Goal: Task Accomplishment & Management: Use online tool/utility

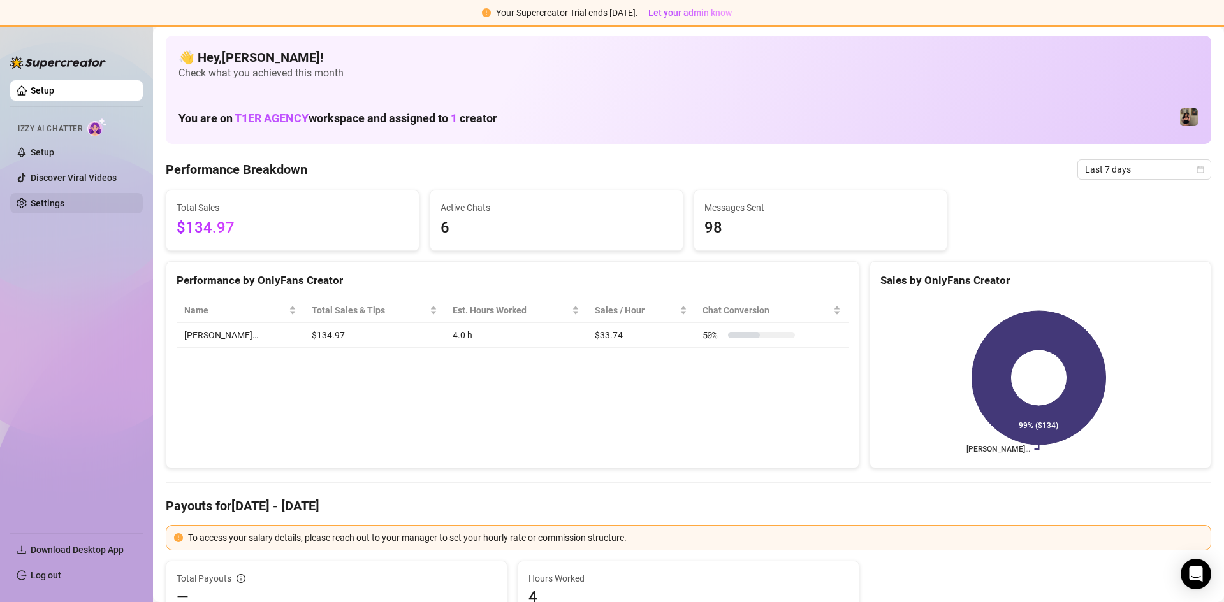
click at [64, 203] on link "Settings" at bounding box center [48, 203] width 34 height 10
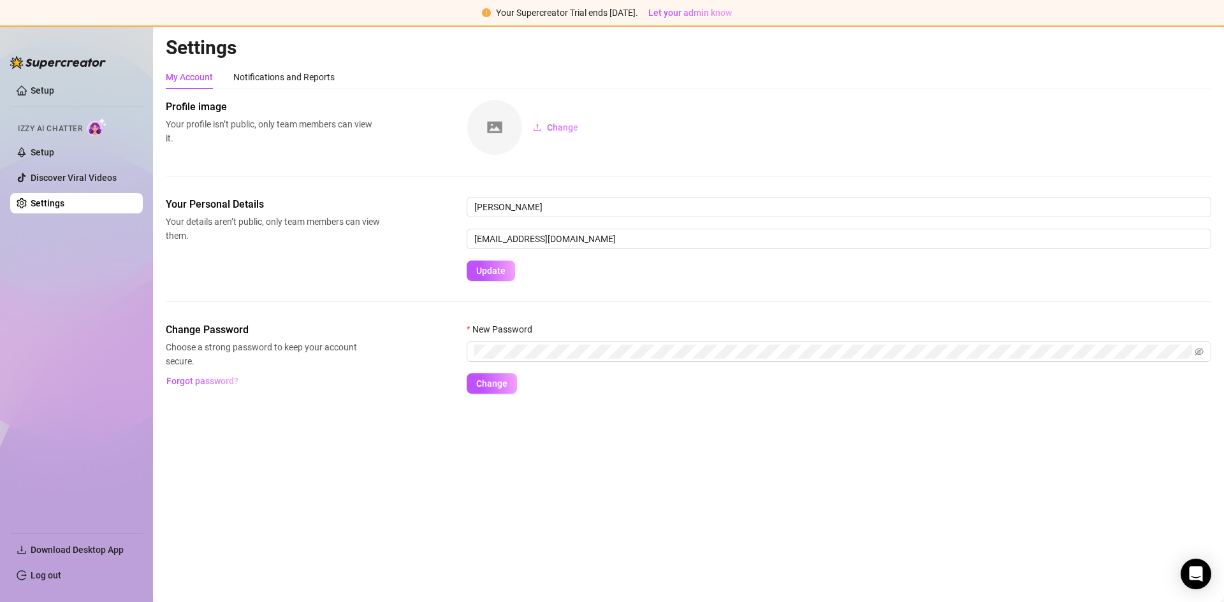
click at [64, 51] on div at bounding box center [58, 56] width 96 height 38
click at [57, 64] on img at bounding box center [58, 62] width 96 height 13
click at [41, 150] on link "Setup" at bounding box center [43, 152] width 24 height 10
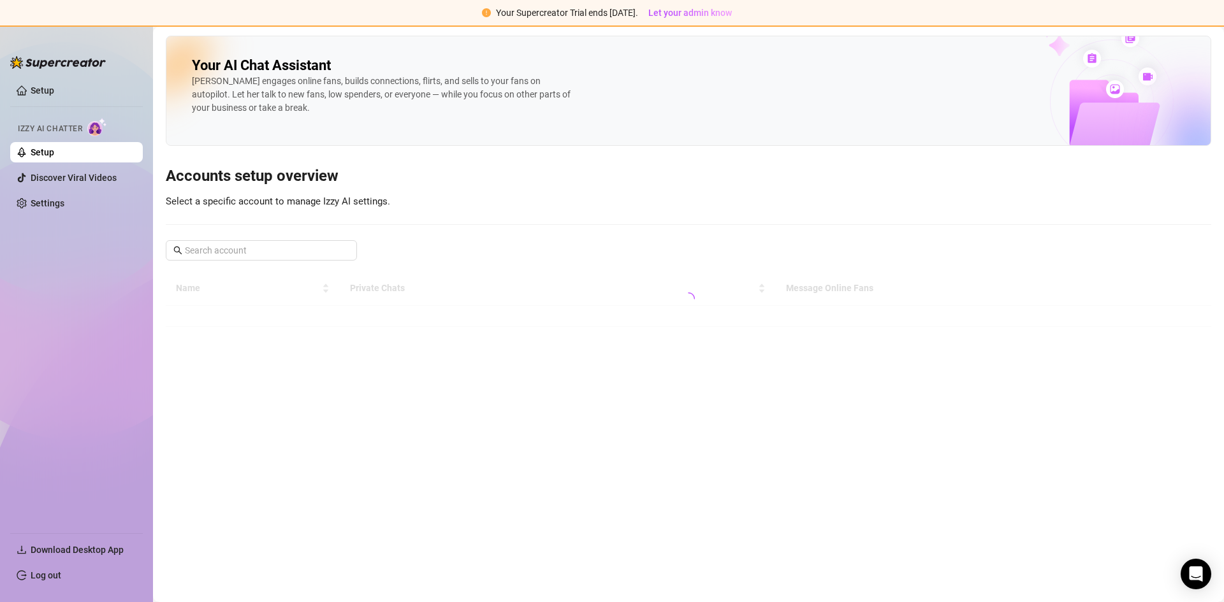
click at [57, 130] on span "Izzy AI Chatter" at bounding box center [50, 129] width 64 height 12
click at [59, 124] on span "Izzy AI Chatter" at bounding box center [50, 129] width 64 height 12
click at [65, 174] on link "Discover Viral Videos" at bounding box center [74, 178] width 86 height 10
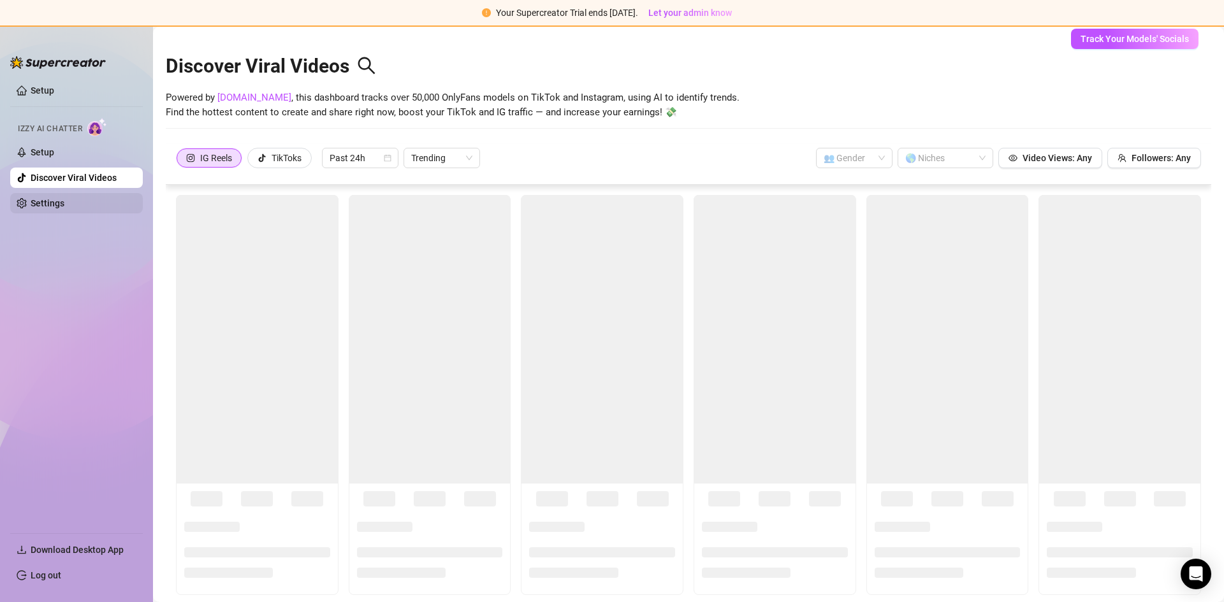
click at [61, 203] on link "Settings" at bounding box center [48, 203] width 34 height 10
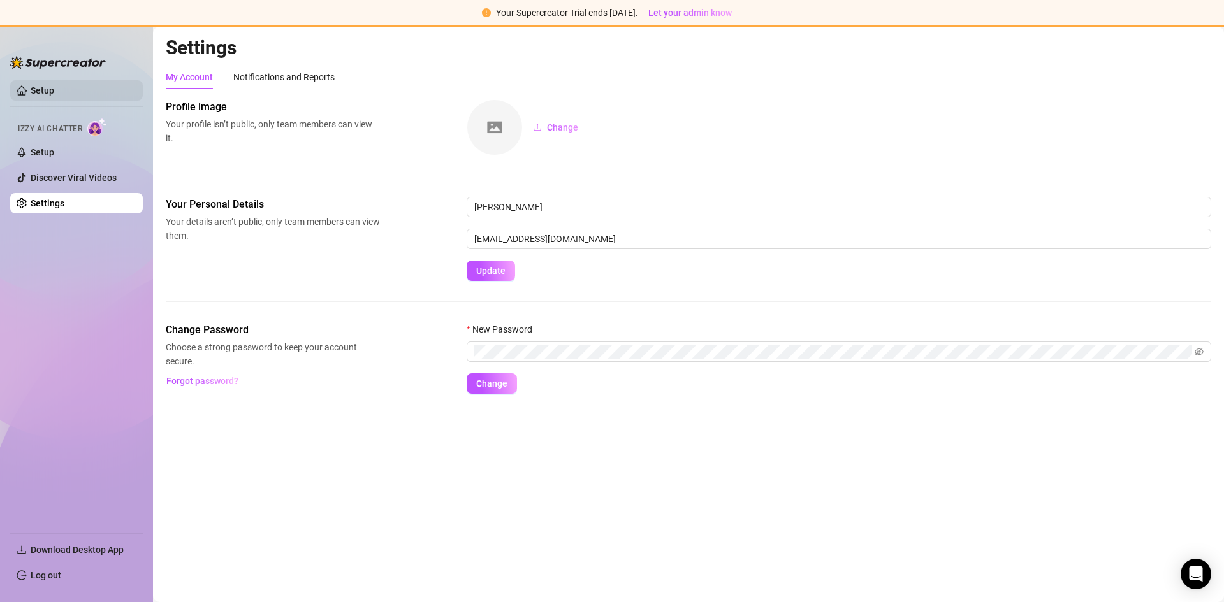
click at [41, 94] on link "Setup" at bounding box center [43, 90] width 24 height 10
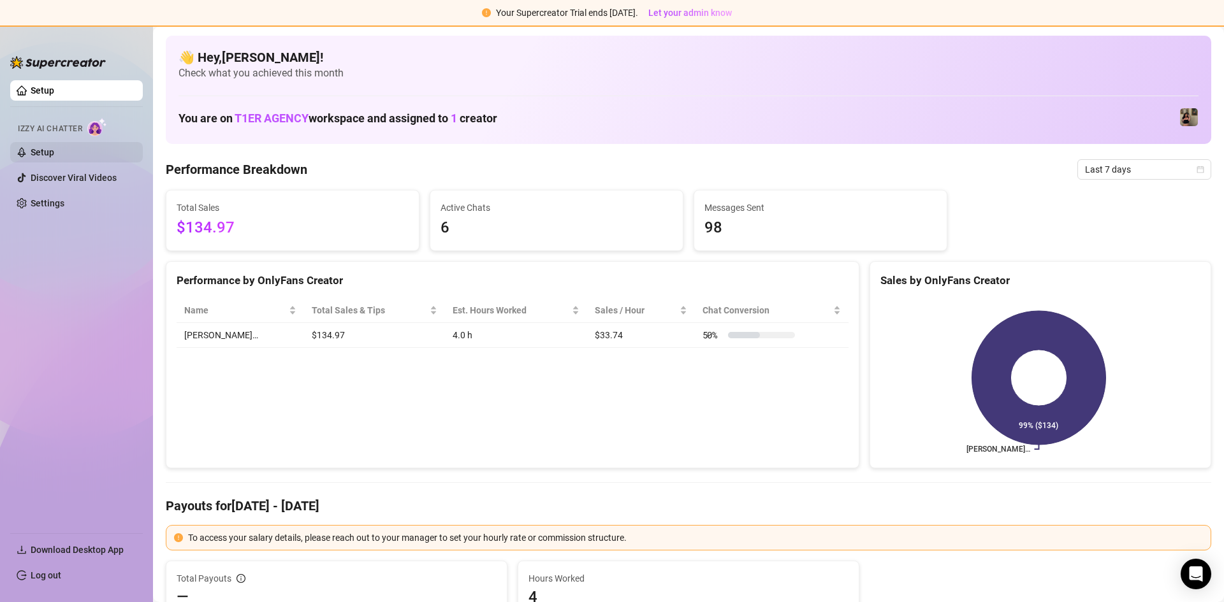
click at [31, 149] on link "Setup" at bounding box center [43, 152] width 24 height 10
click at [64, 200] on link "Settings" at bounding box center [48, 203] width 34 height 10
click at [36, 154] on link "Setup" at bounding box center [43, 152] width 24 height 10
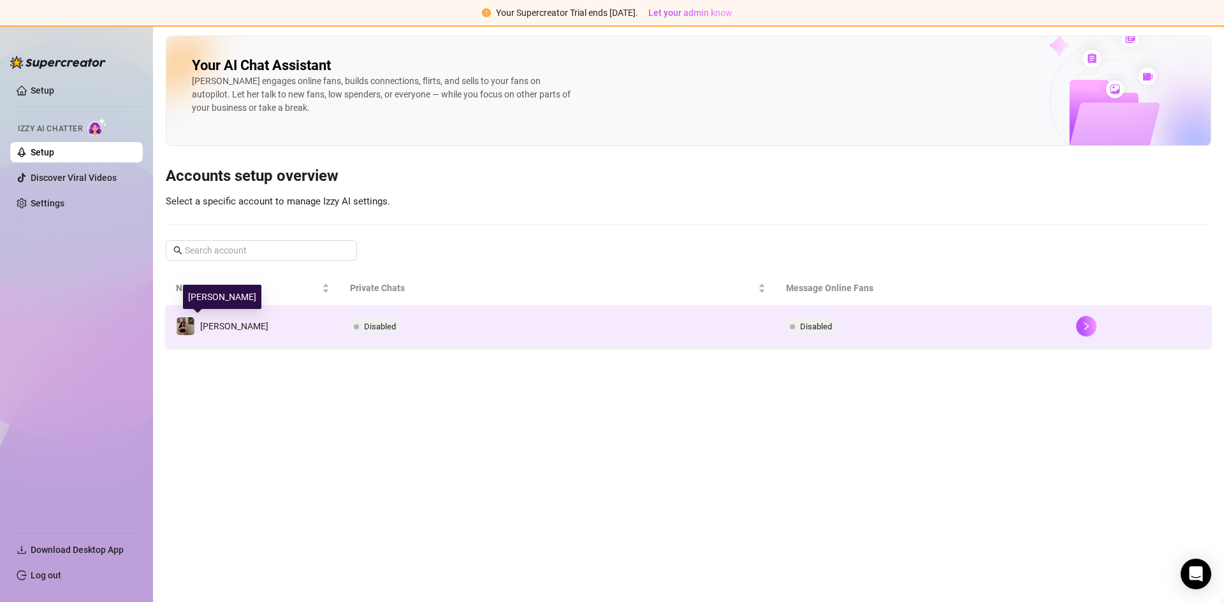
click at [185, 324] on img at bounding box center [186, 326] width 18 height 18
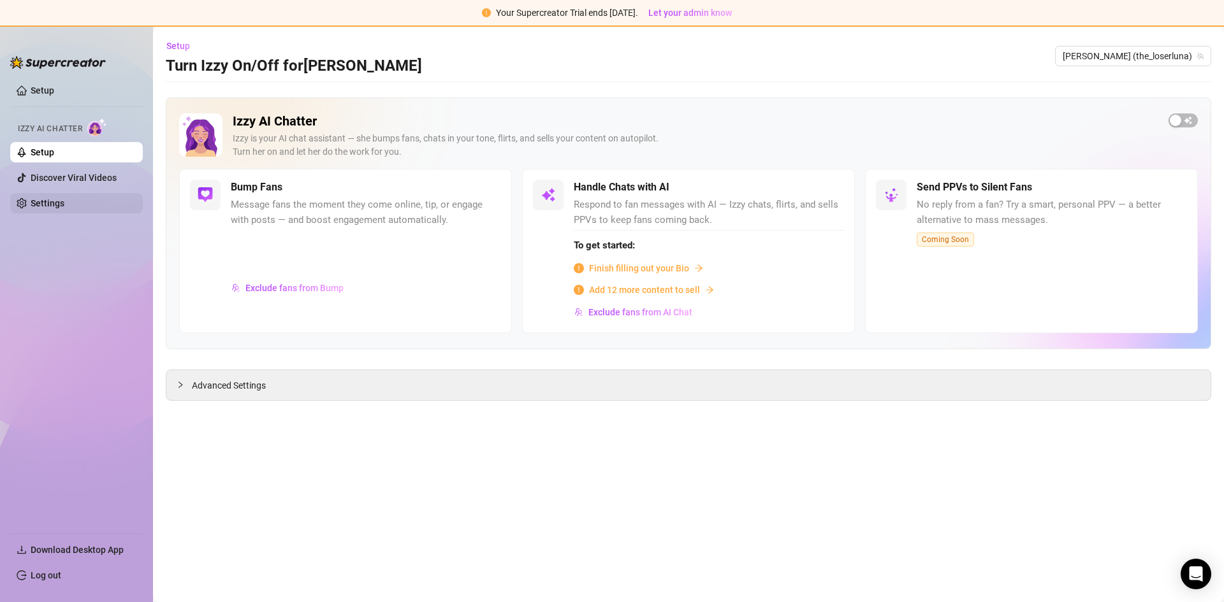
click at [56, 198] on link "Settings" at bounding box center [48, 203] width 34 height 10
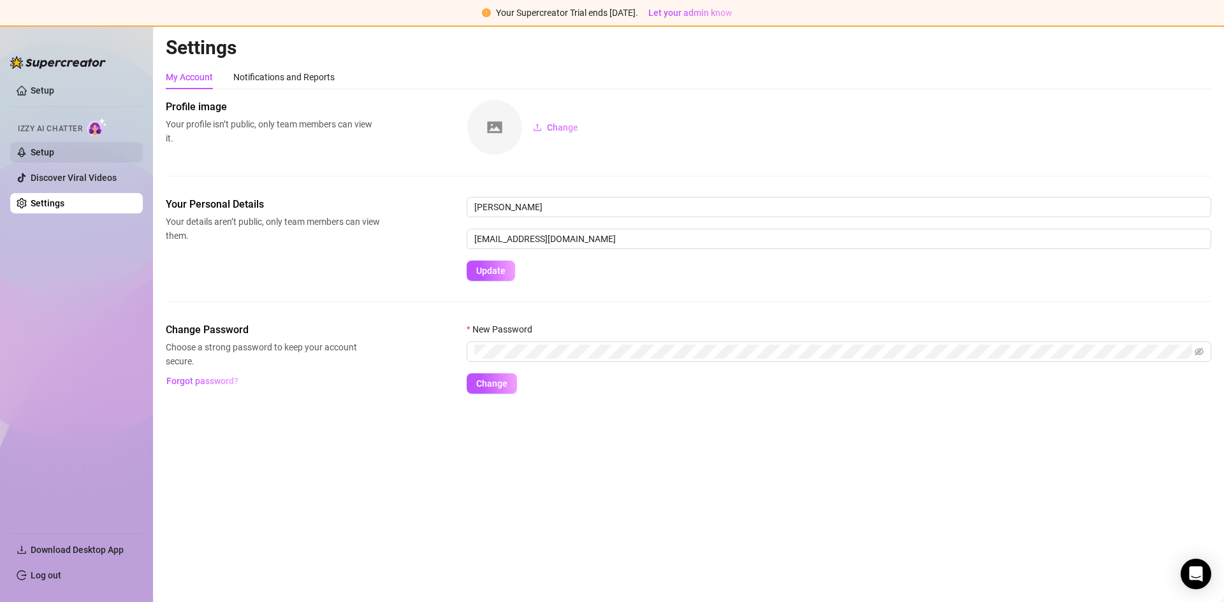
click at [54, 152] on link "Setup" at bounding box center [43, 152] width 24 height 10
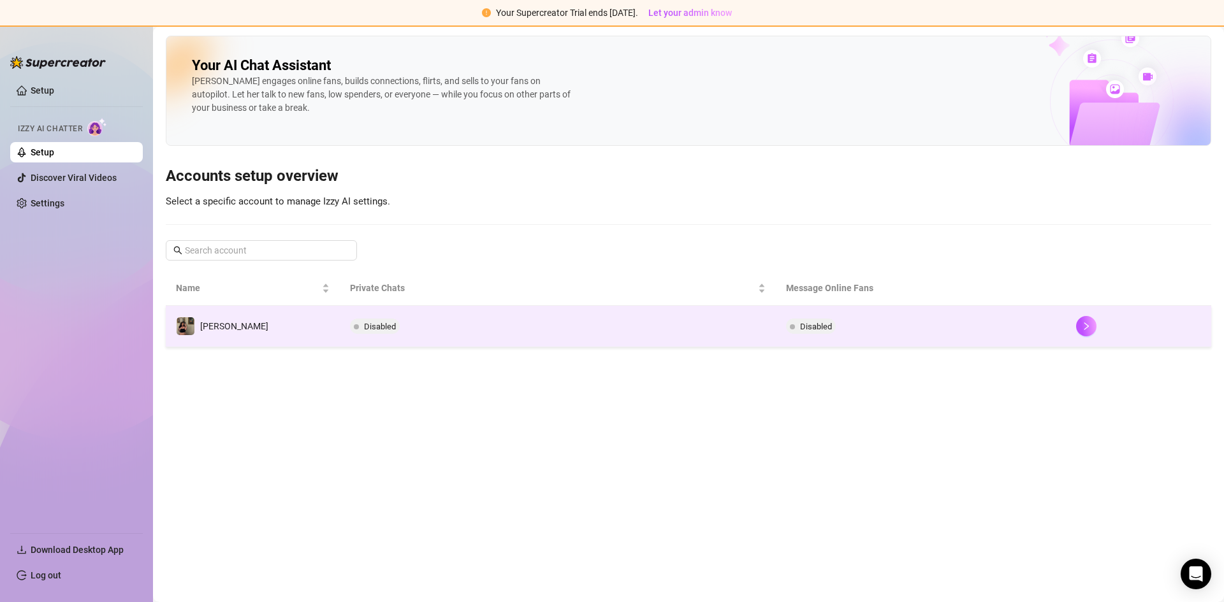
click at [215, 330] on span "Luna" at bounding box center [234, 326] width 68 height 10
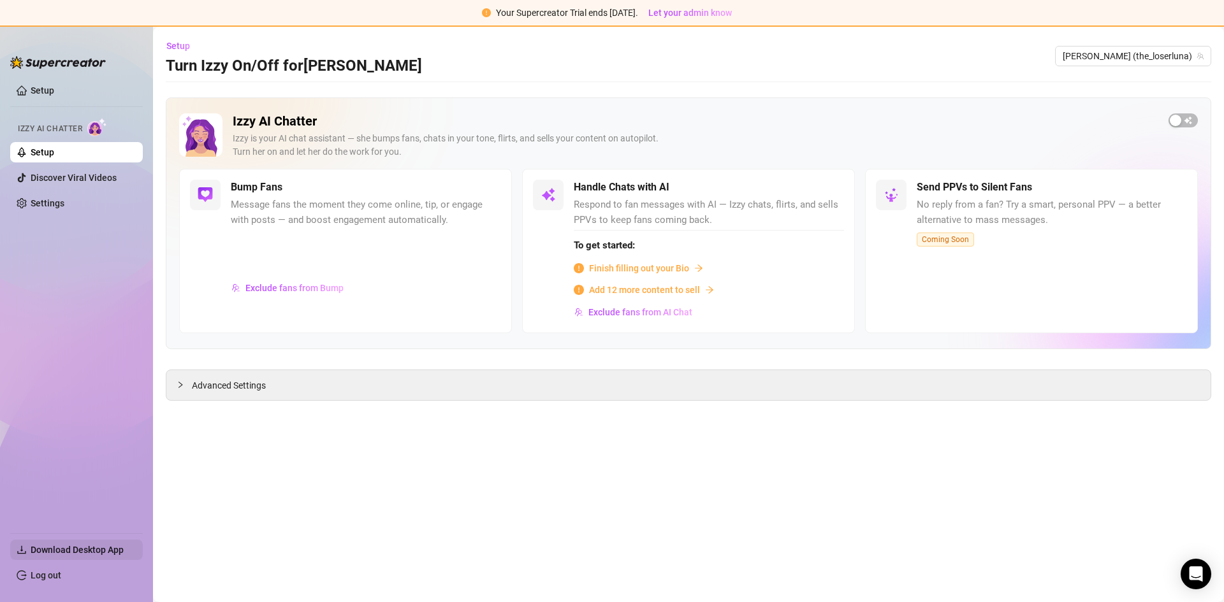
click at [92, 550] on span "Download Desktop App" at bounding box center [77, 550] width 93 height 10
